Goal: Navigation & Orientation: Understand site structure

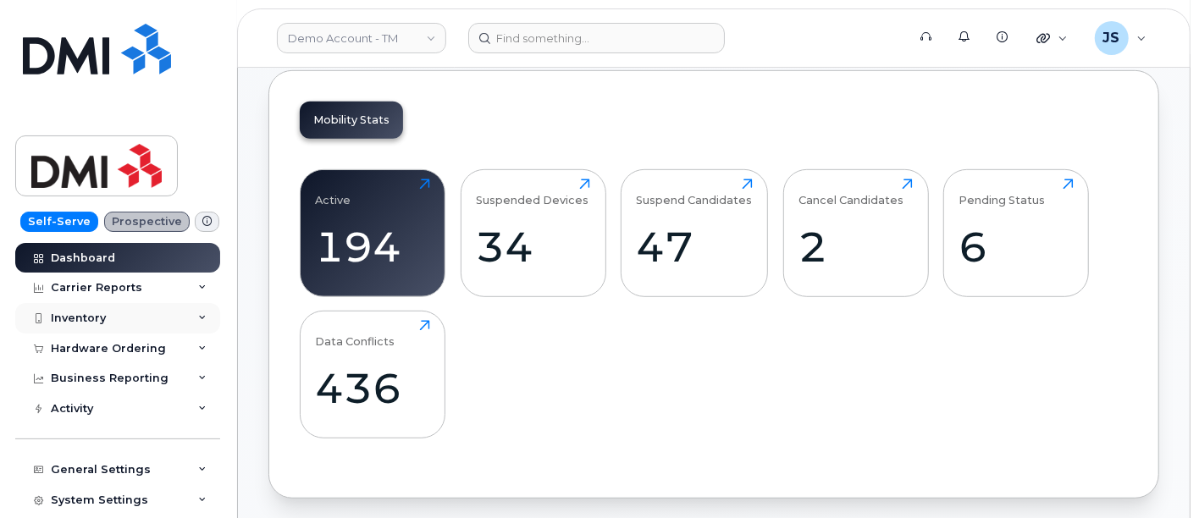
click at [140, 306] on div "Inventory" at bounding box center [117, 318] width 205 height 30
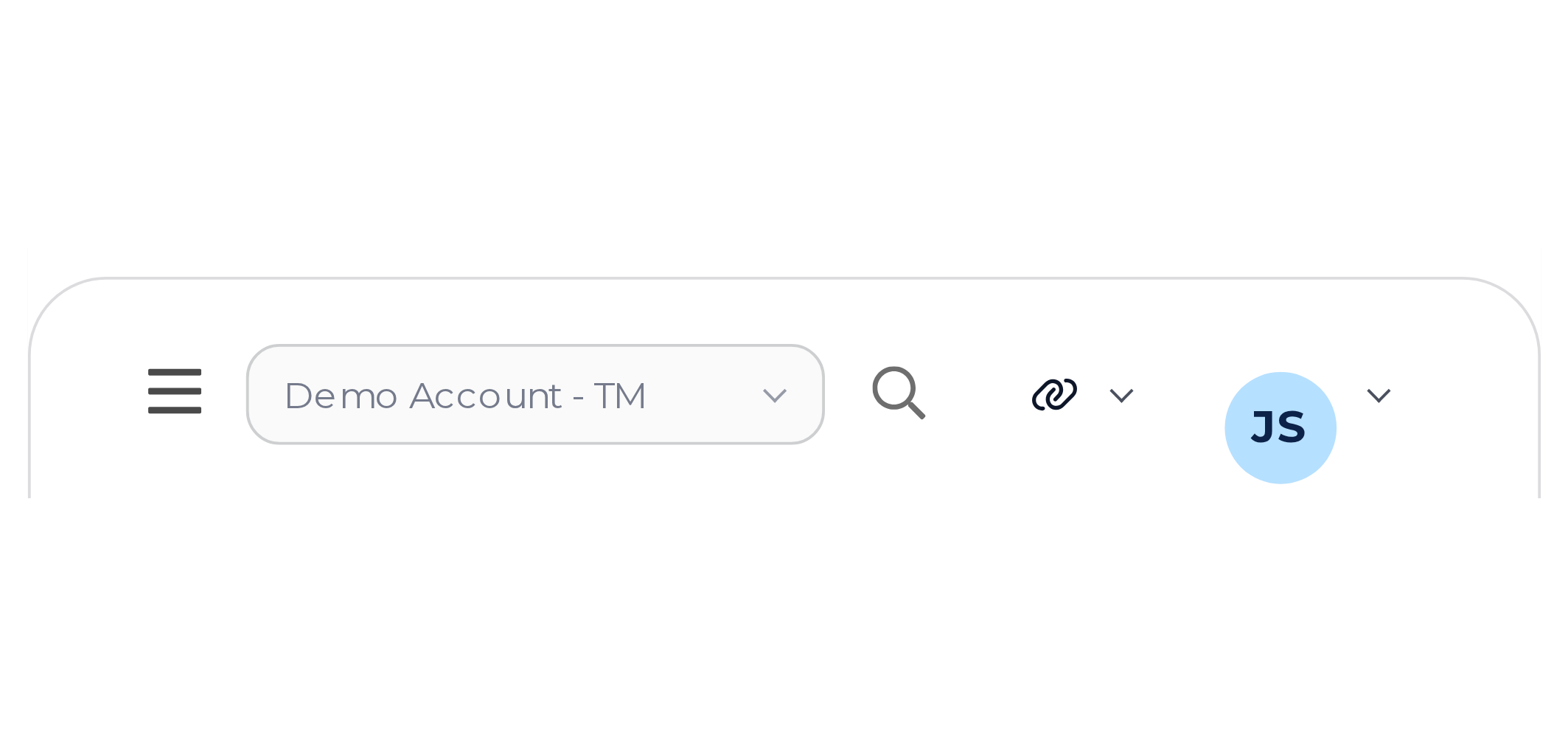
scroll to position [435, 0]
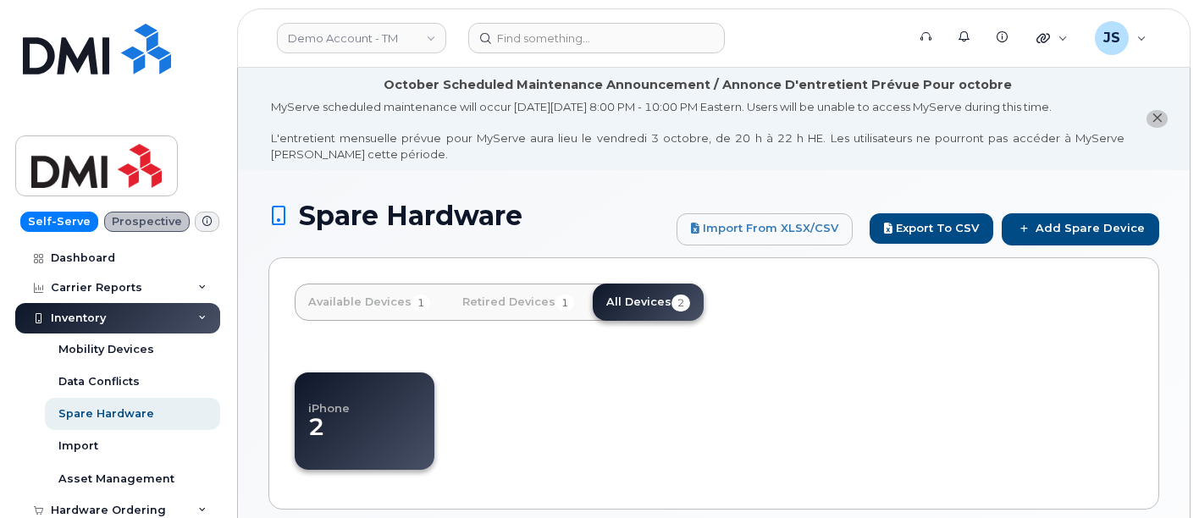
select select
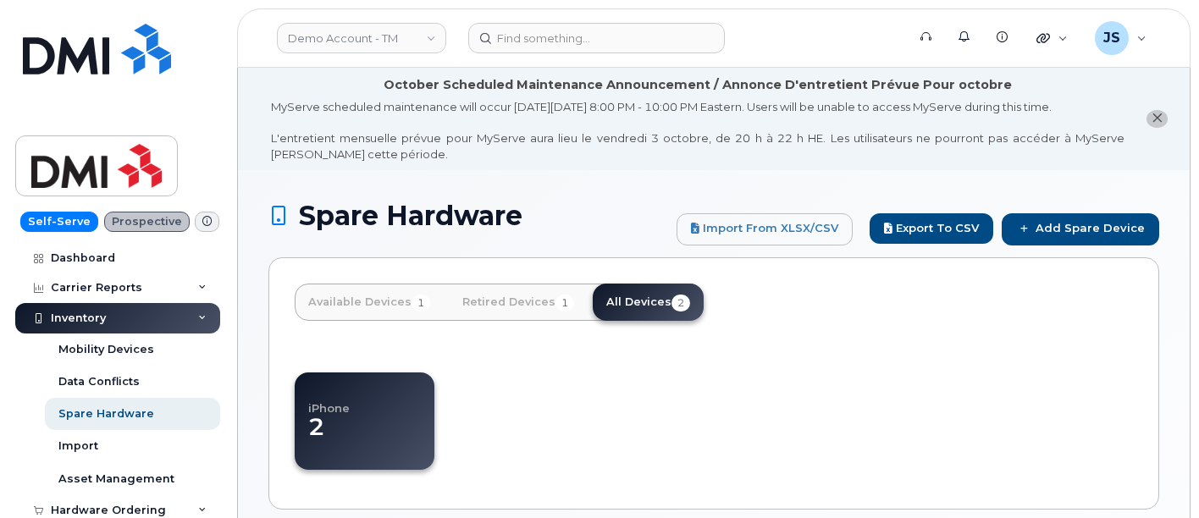
select select
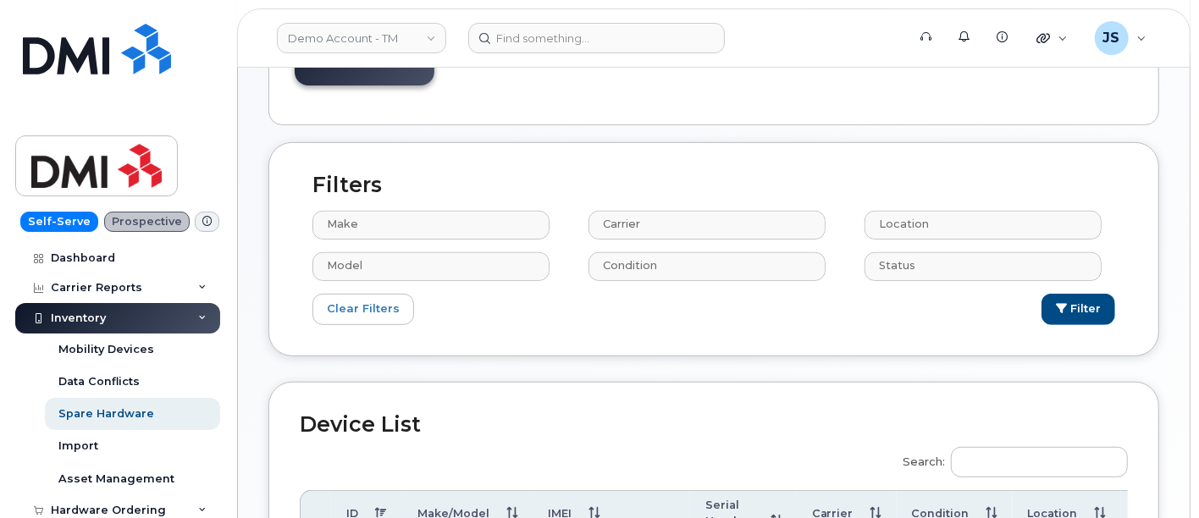
scroll to position [122, 0]
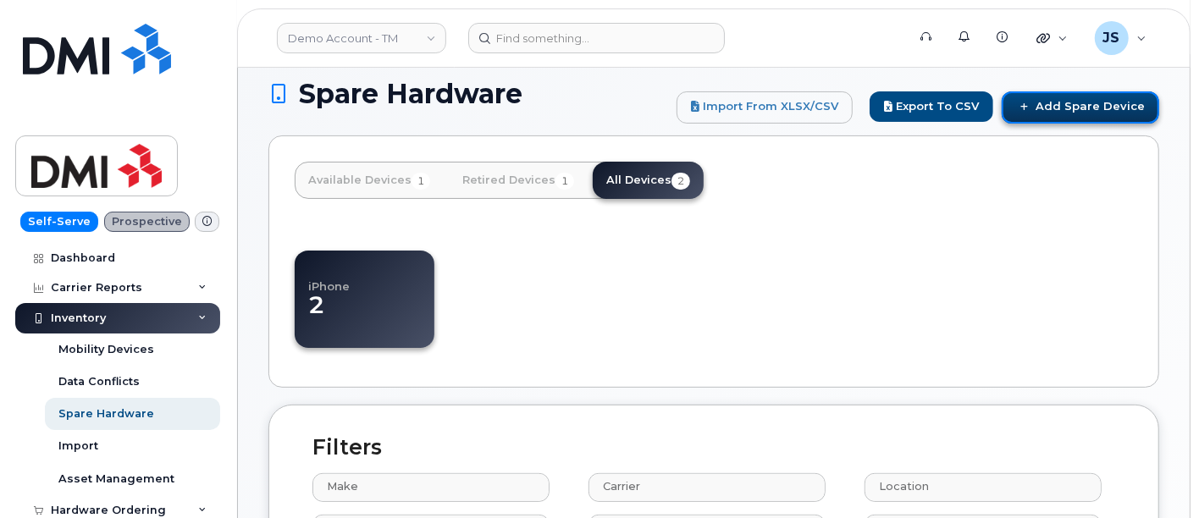
click at [1089, 105] on link "Add Spare Device" at bounding box center [1079, 107] width 157 height 32
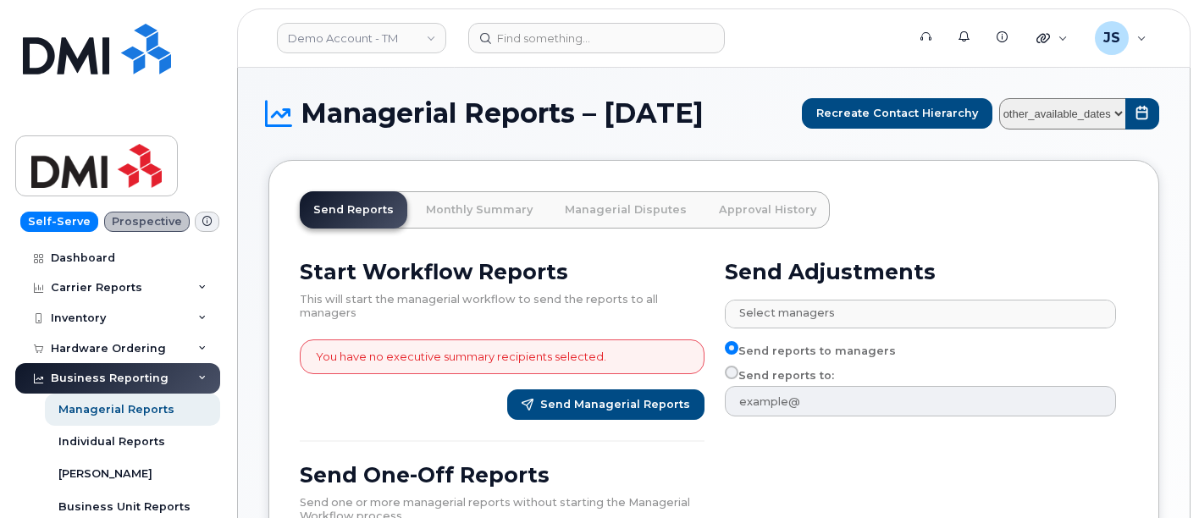
select select
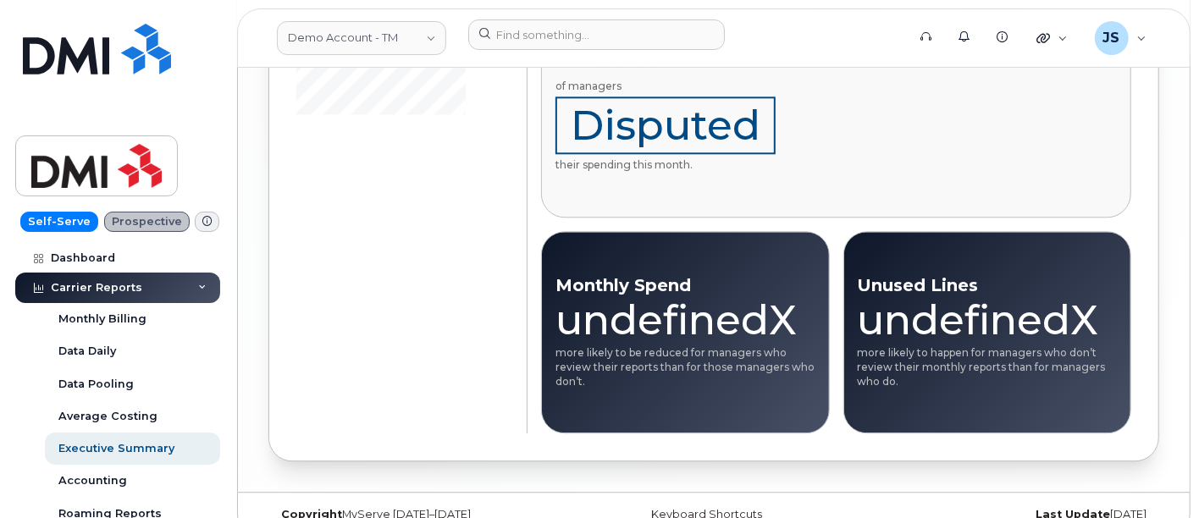
scroll to position [2650, 0]
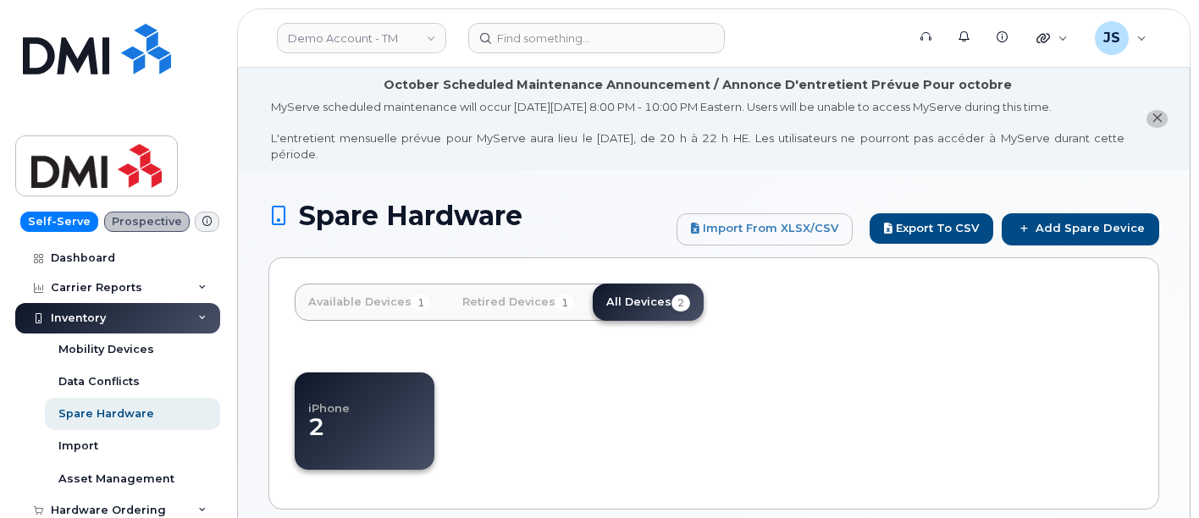
select select
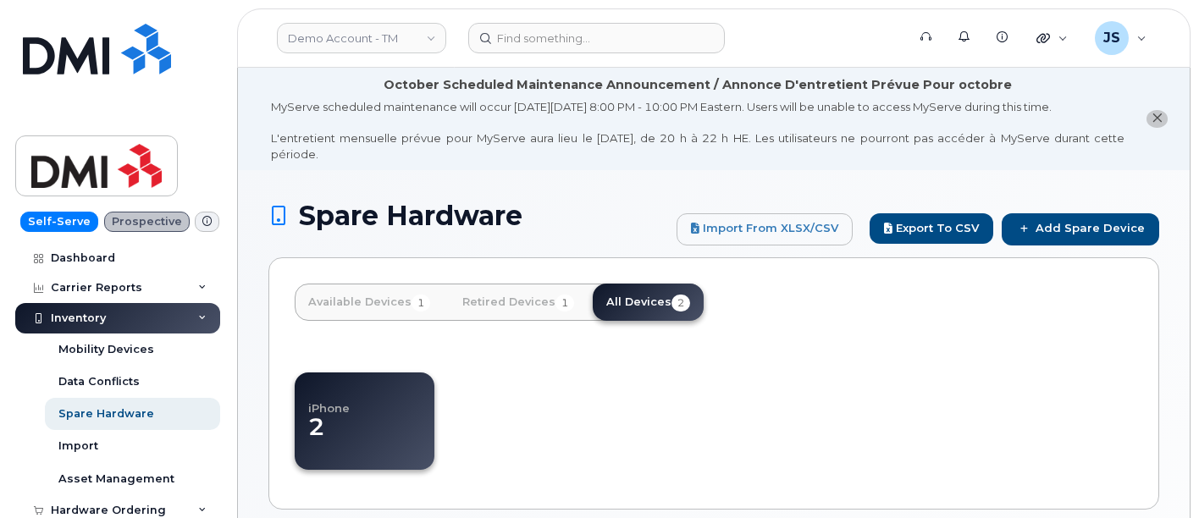
select select
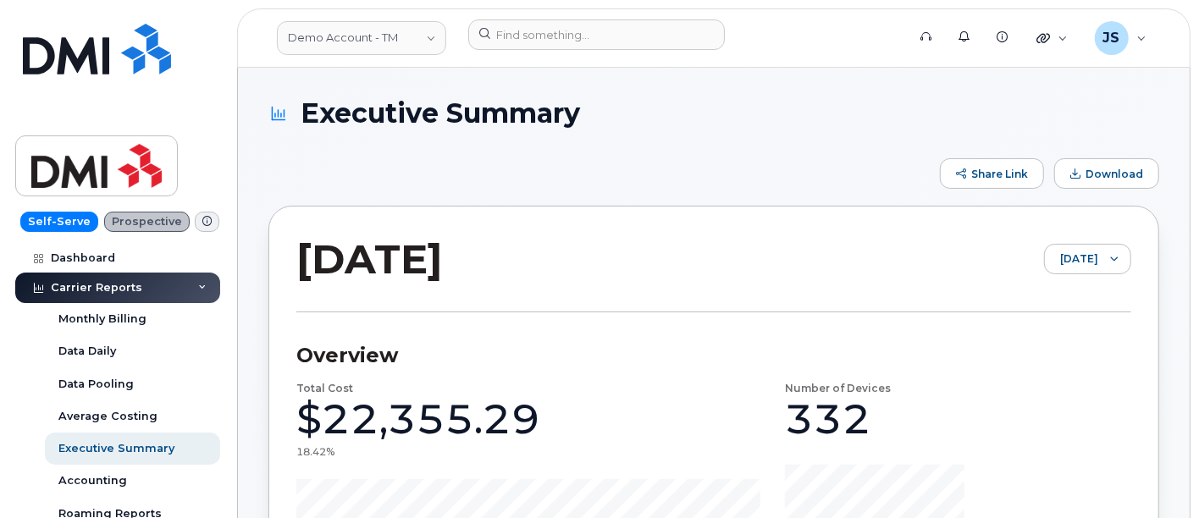
click at [124, 294] on div "Carrier Reports" at bounding box center [117, 288] width 205 height 30
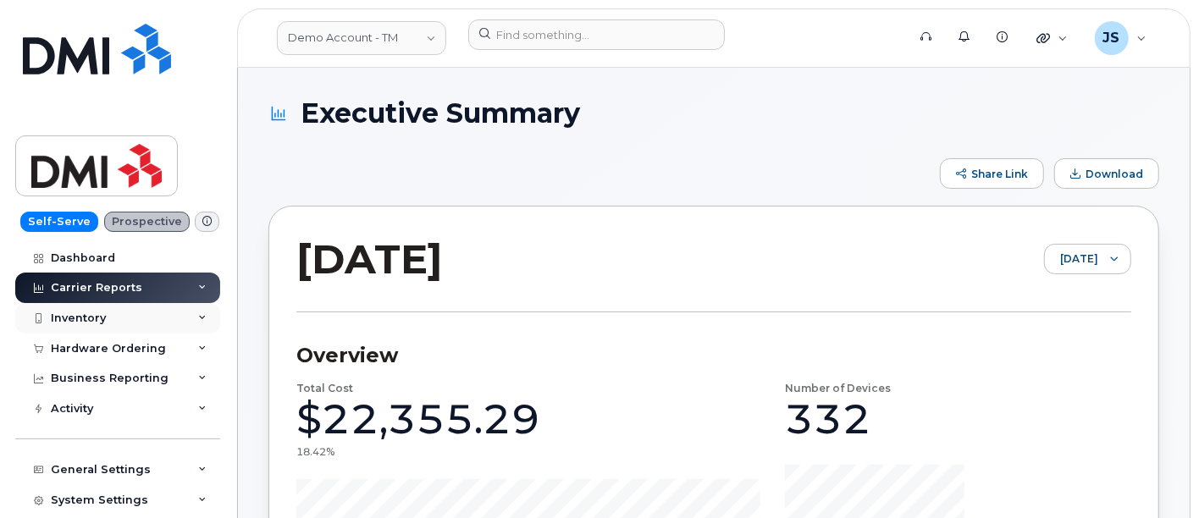
click at [126, 320] on div "Inventory" at bounding box center [117, 318] width 205 height 30
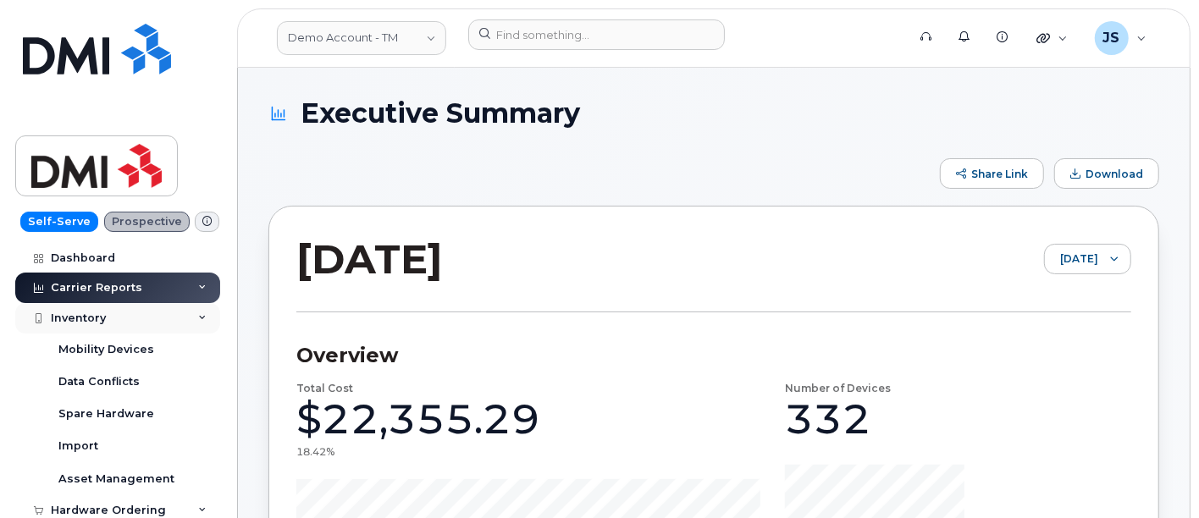
click at [133, 313] on div "Inventory" at bounding box center [117, 318] width 205 height 30
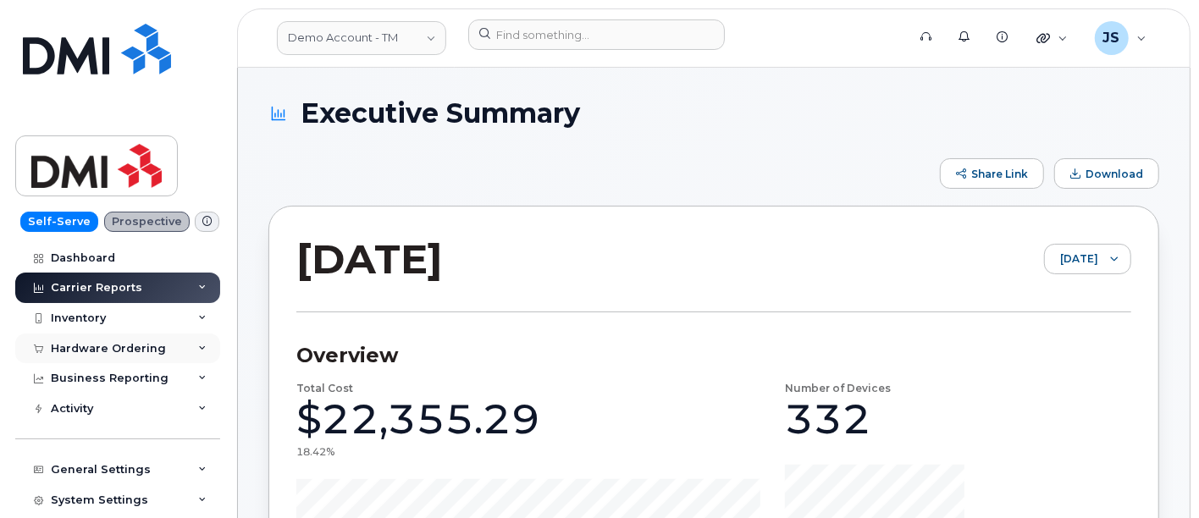
click at [133, 345] on div "Hardware Ordering" at bounding box center [108, 349] width 115 height 14
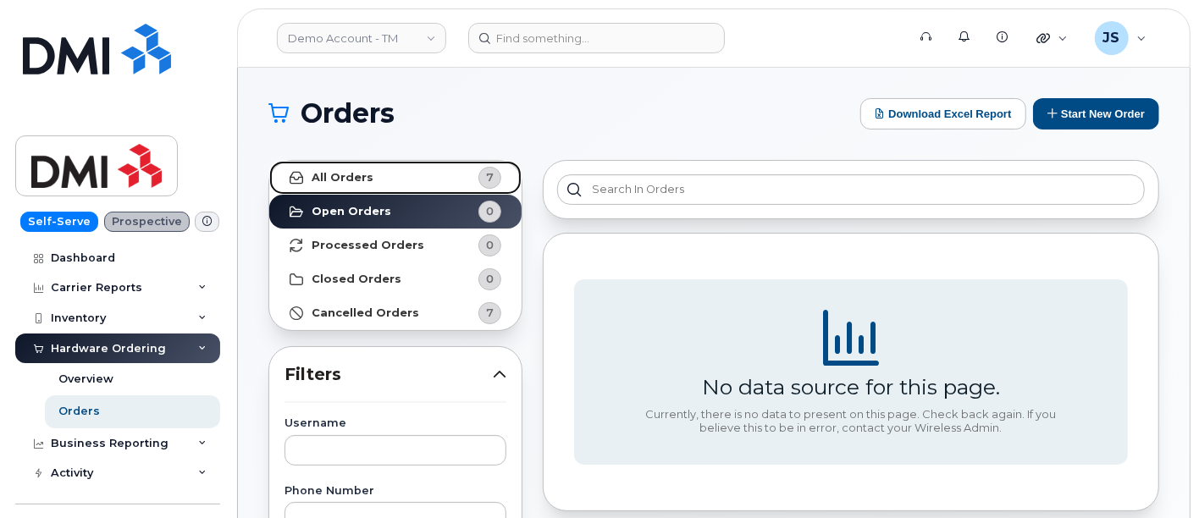
click at [335, 191] on link "All Orders 7" at bounding box center [395, 178] width 252 height 34
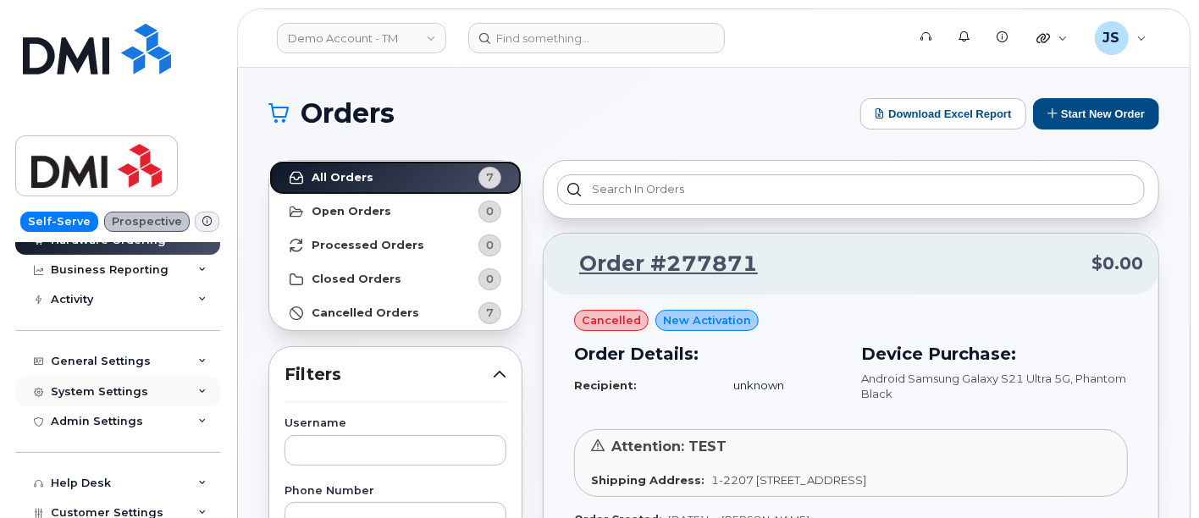
scroll to position [282, 0]
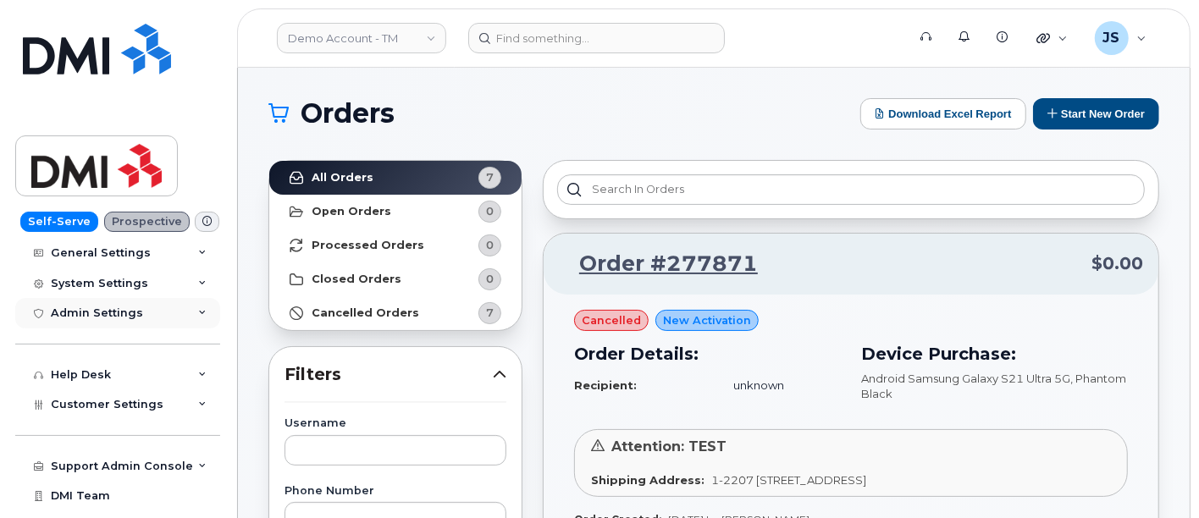
click at [118, 312] on div "Admin Settings" at bounding box center [97, 313] width 92 height 14
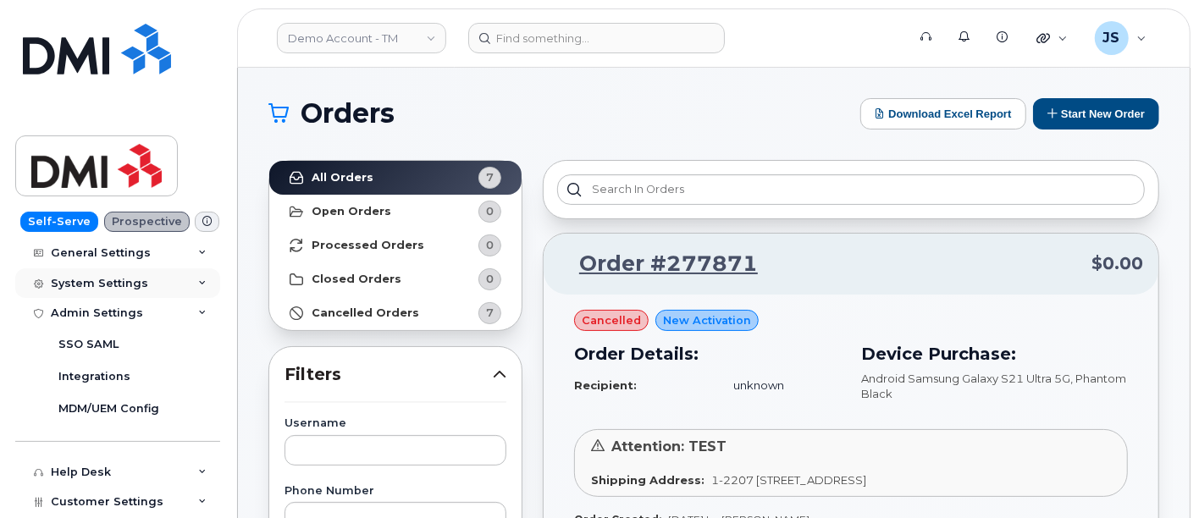
click at [135, 291] on div "System Settings" at bounding box center [117, 283] width 205 height 30
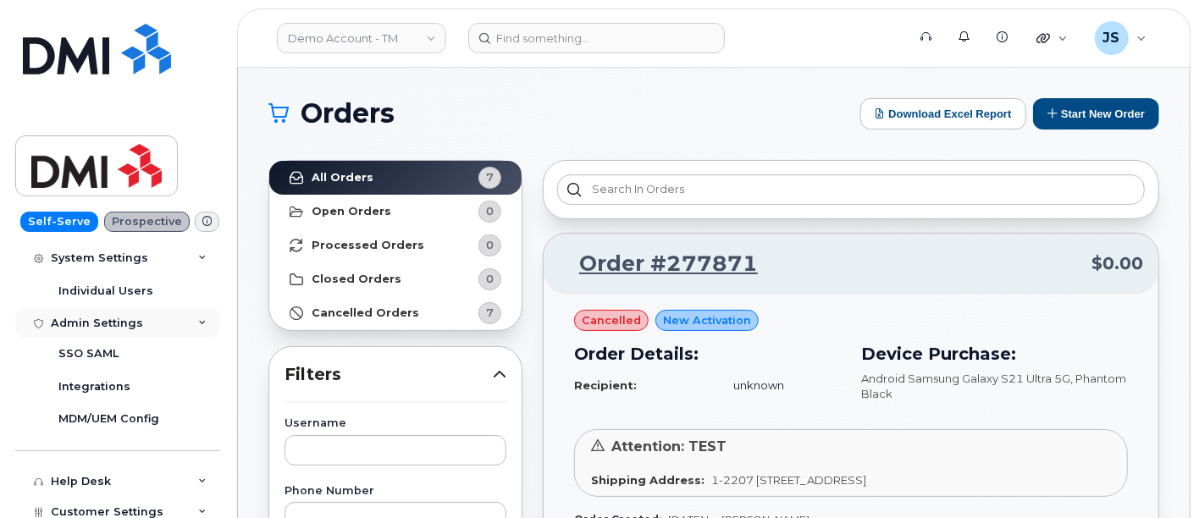
click at [140, 321] on div "Admin Settings" at bounding box center [117, 323] width 205 height 30
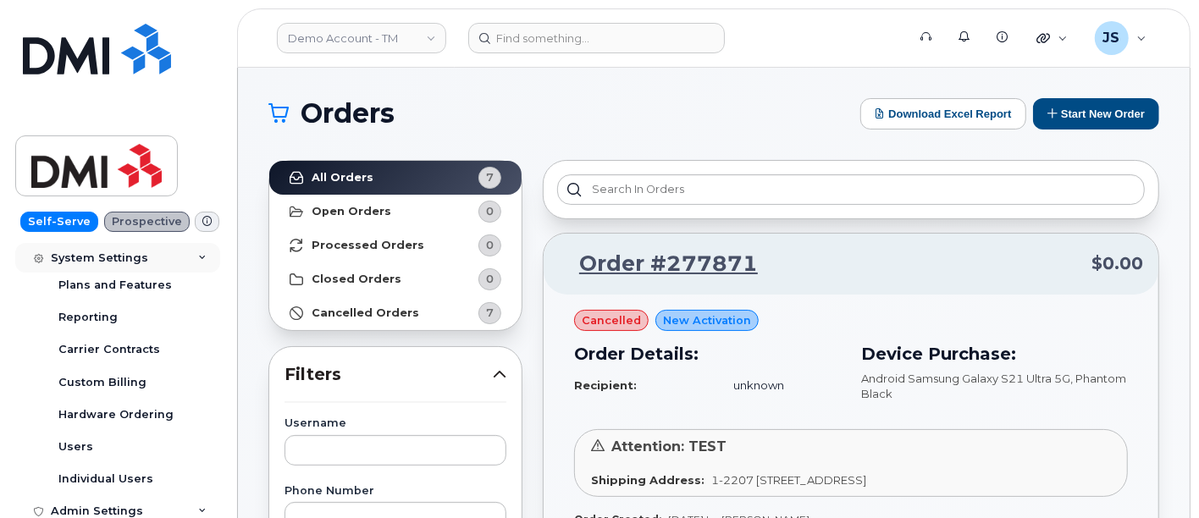
click at [161, 262] on div "System Settings" at bounding box center [117, 258] width 205 height 30
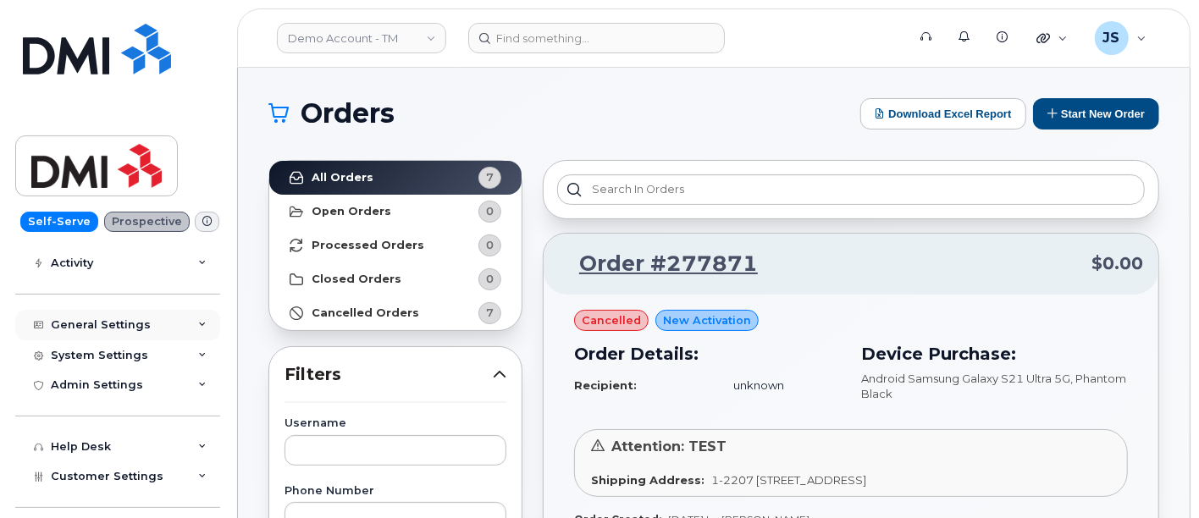
click at [162, 317] on div "General Settings" at bounding box center [117, 325] width 205 height 30
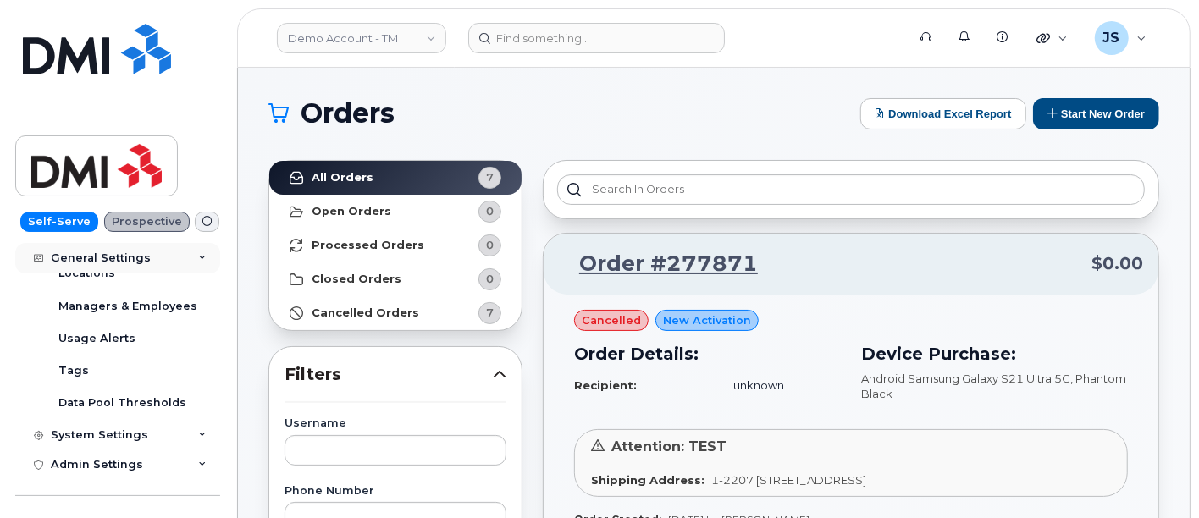
scroll to position [398, 0]
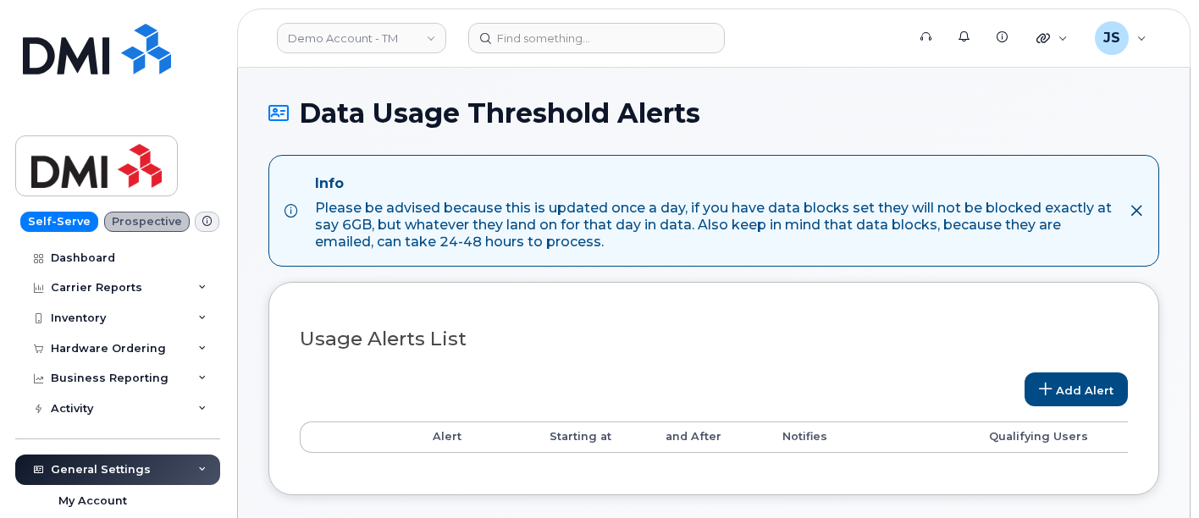
select select
